Goal: Task Accomplishment & Management: Use online tool/utility

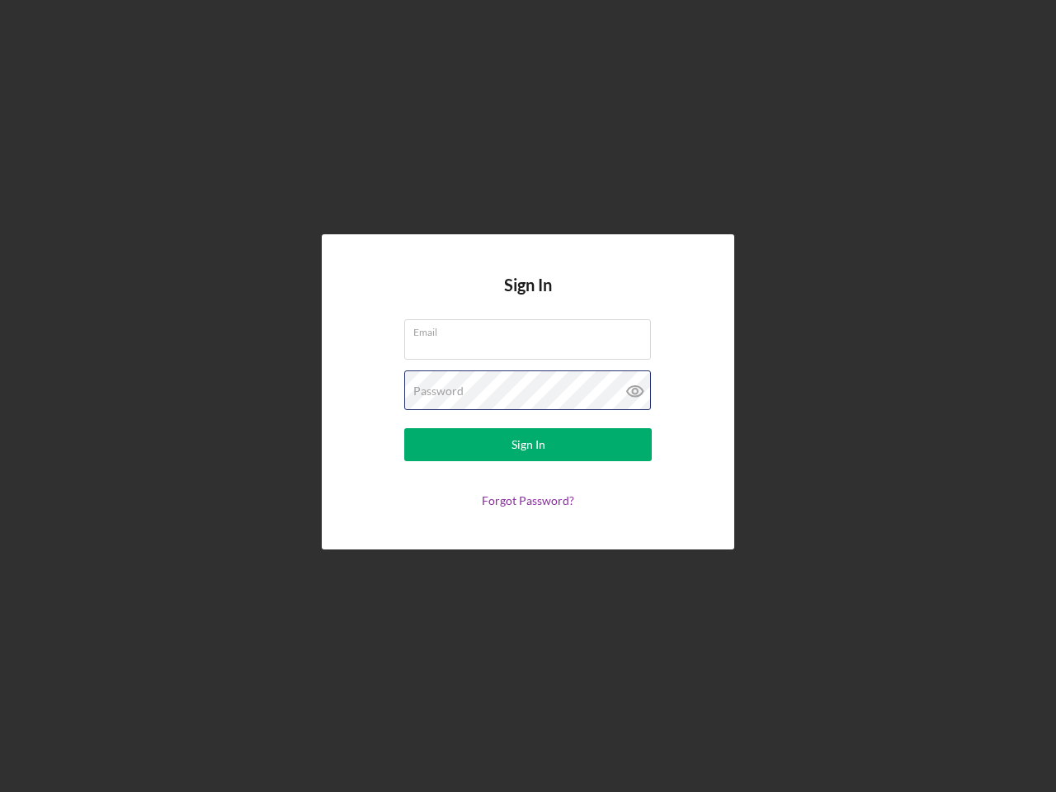
click at [528, 396] on div "Password" at bounding box center [527, 390] width 247 height 41
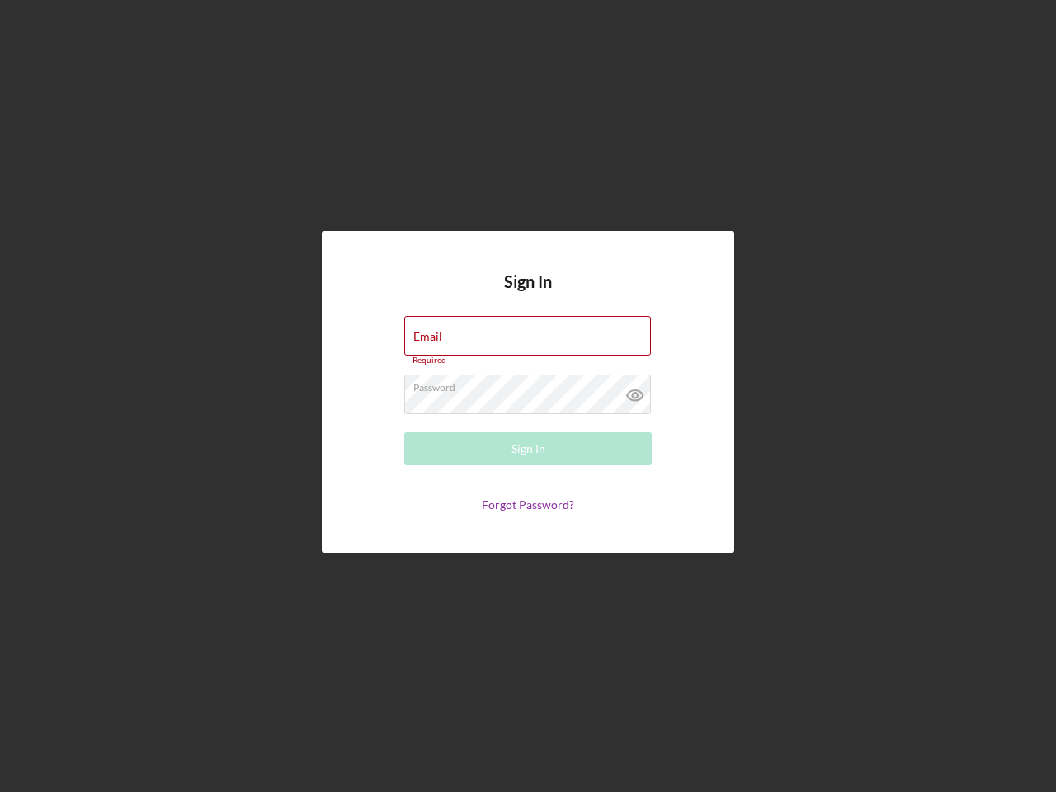
click at [635, 391] on icon at bounding box center [634, 394] width 41 height 41
